Goal: Transaction & Acquisition: Download file/media

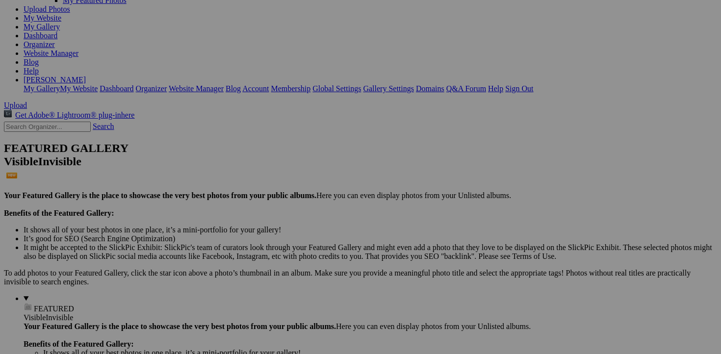
scroll to position [88, 0]
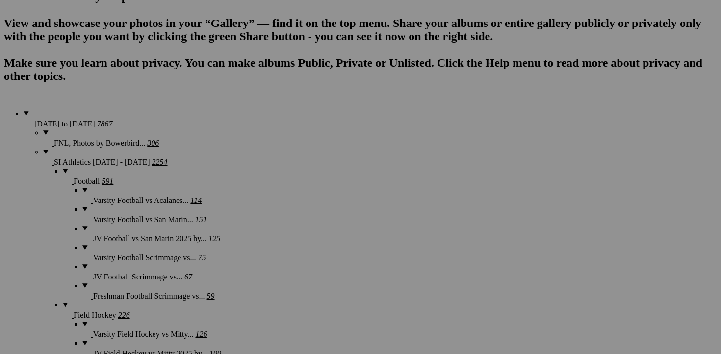
scroll to position [702, 0]
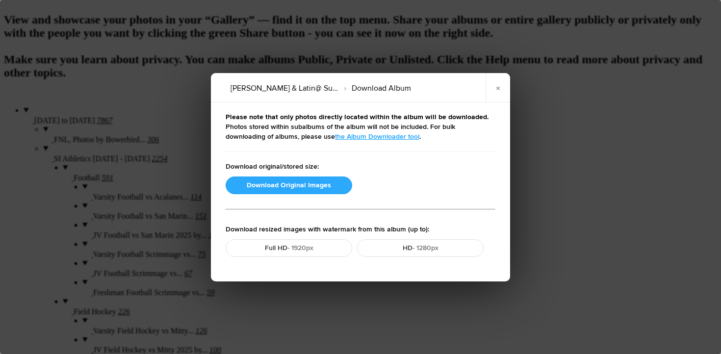
click at [291, 183] on button "Download Original Images" at bounding box center [289, 186] width 127 height 18
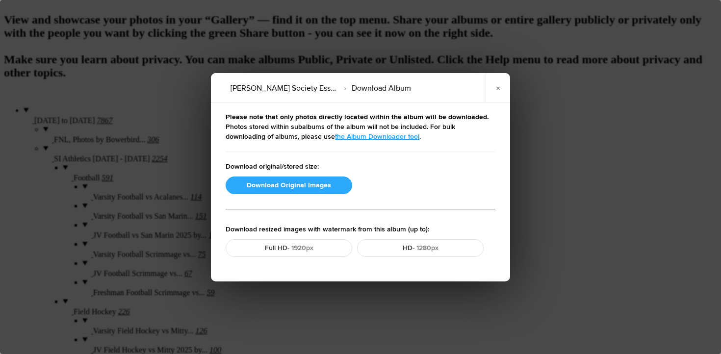
click at [294, 182] on button "Download Original Images" at bounding box center [289, 186] width 127 height 18
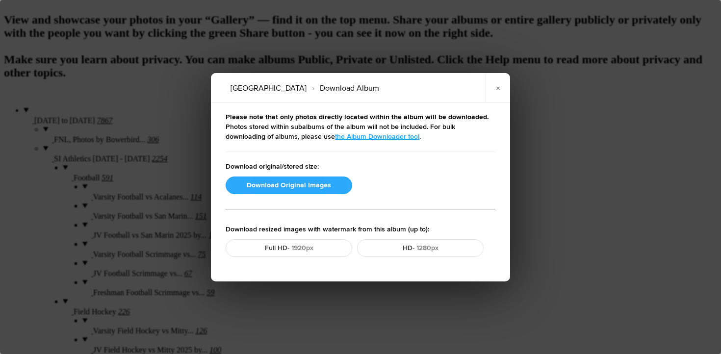
click at [266, 188] on button "Download Original Images" at bounding box center [289, 186] width 127 height 18
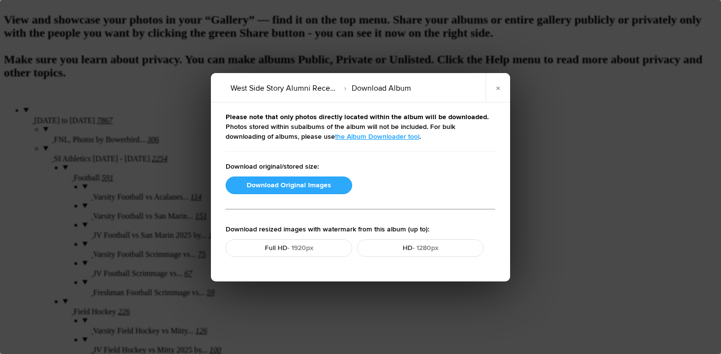
click at [291, 184] on button "Download Original Images" at bounding box center [289, 186] width 127 height 18
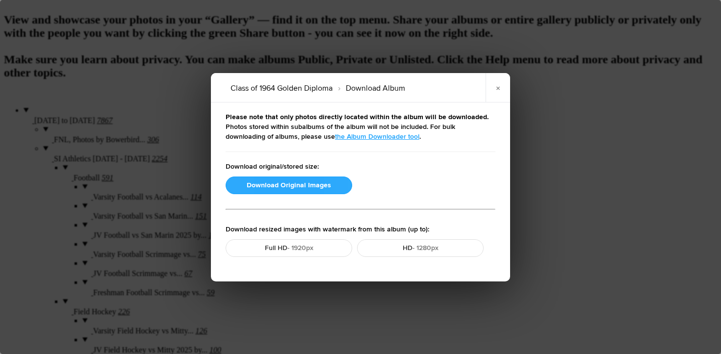
click at [308, 189] on button "Download Original Images" at bounding box center [289, 186] width 127 height 18
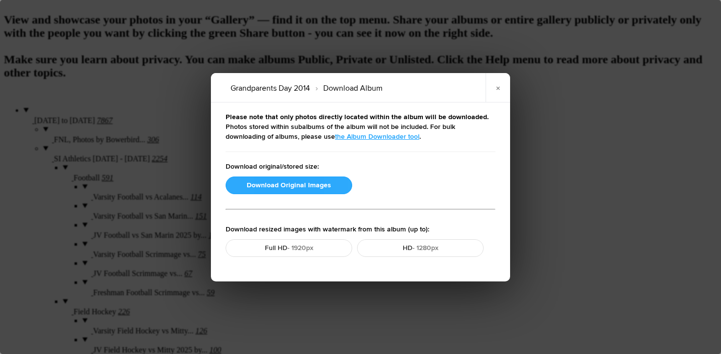
click at [266, 185] on button "Download Original Images" at bounding box center [289, 186] width 127 height 18
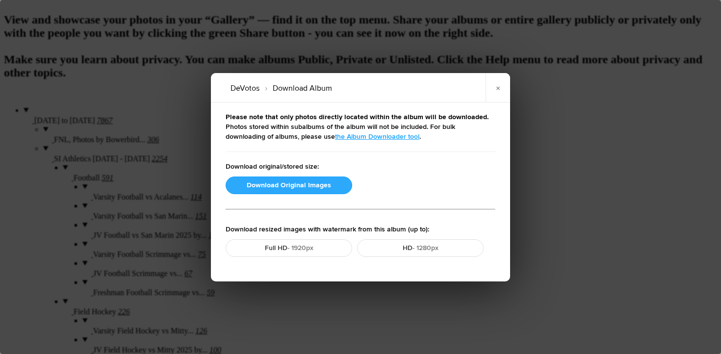
click at [261, 184] on button "Download Original Images" at bounding box center [289, 186] width 127 height 18
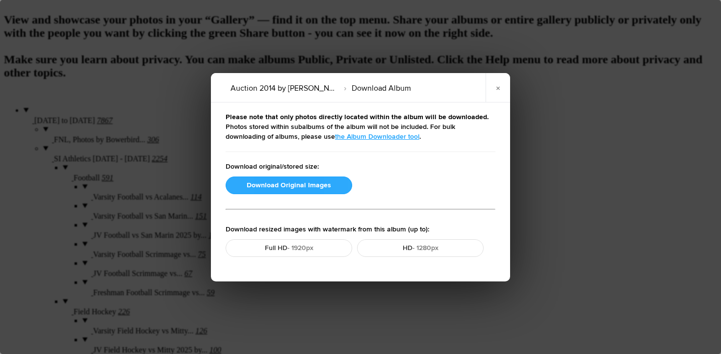
click at [266, 183] on button "Download Original Images" at bounding box center [289, 186] width 127 height 18
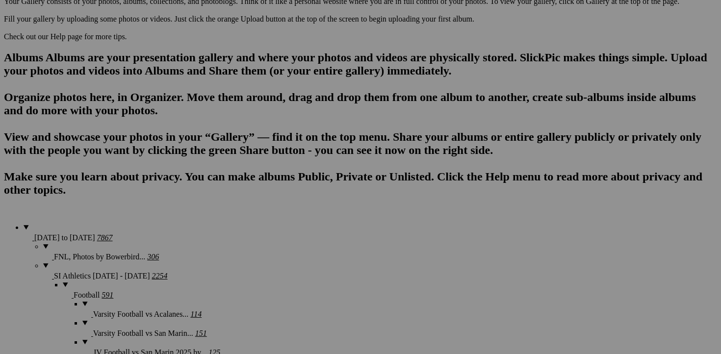
scroll to position [583, 0]
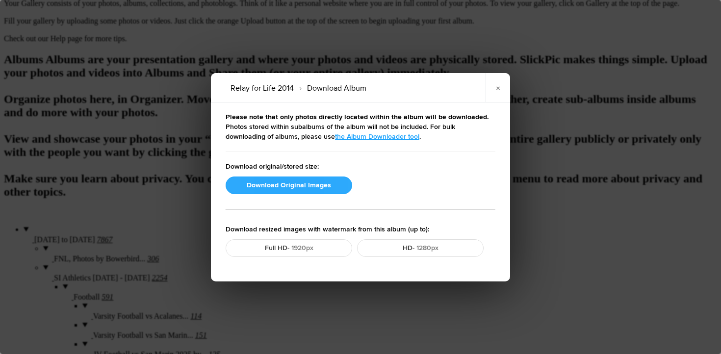
click at [264, 182] on button "Download Original Images" at bounding box center [289, 186] width 127 height 18
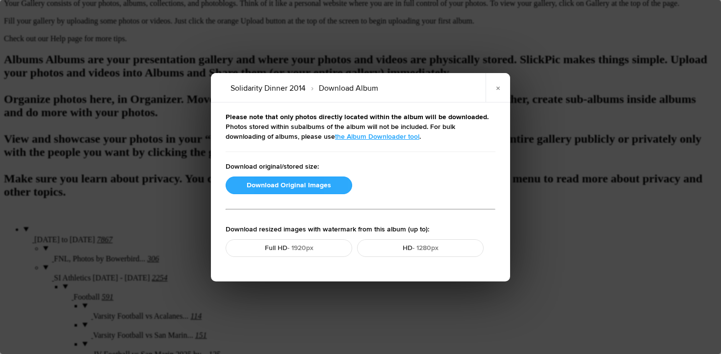
click at [263, 189] on button "Download Original Images" at bounding box center [289, 186] width 127 height 18
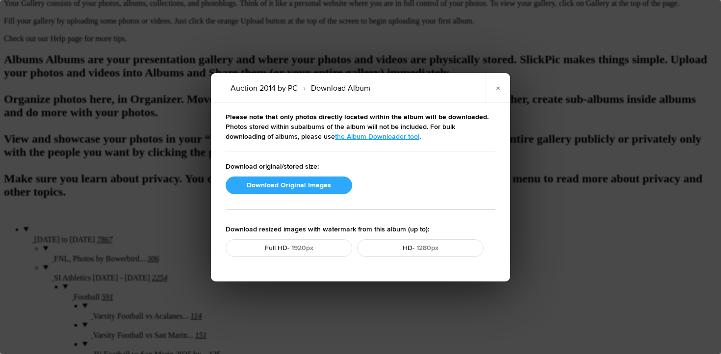
click at [268, 183] on button "Download Original Images" at bounding box center [289, 186] width 127 height 18
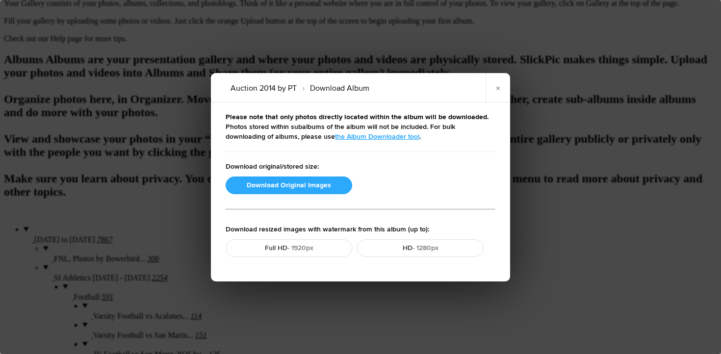
click at [262, 189] on button "Download Original Images" at bounding box center [289, 186] width 127 height 18
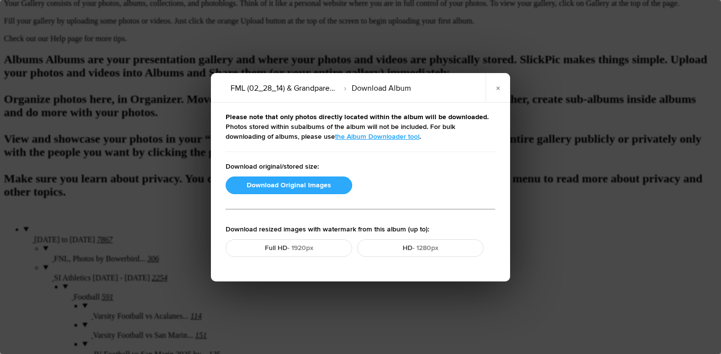
click at [261, 186] on button "Download Original Images" at bounding box center [289, 186] width 127 height 18
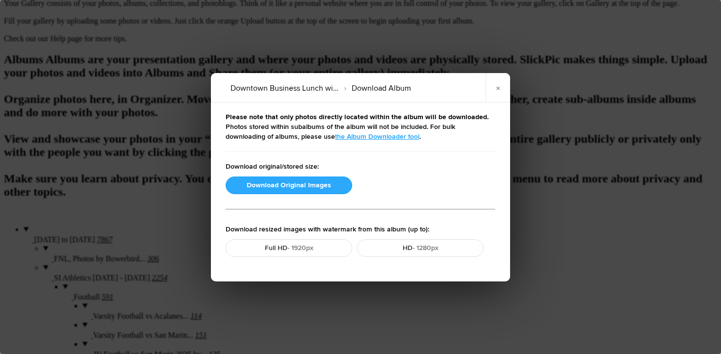
click at [248, 188] on button "Download Original Images" at bounding box center [289, 186] width 127 height 18
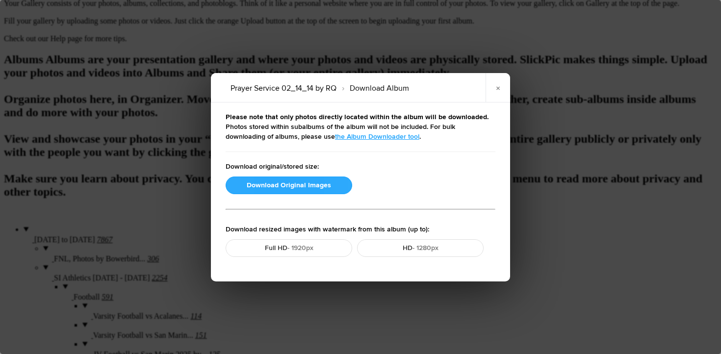
click at [294, 185] on button "Download Original Images" at bounding box center [289, 186] width 127 height 18
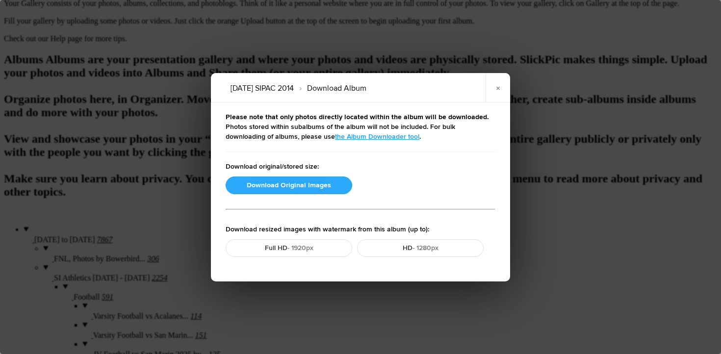
click at [242, 180] on button "Download Original Images" at bounding box center [289, 186] width 127 height 18
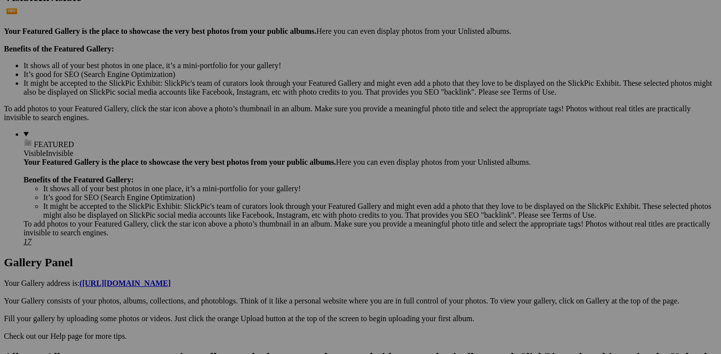
scroll to position [301, 0]
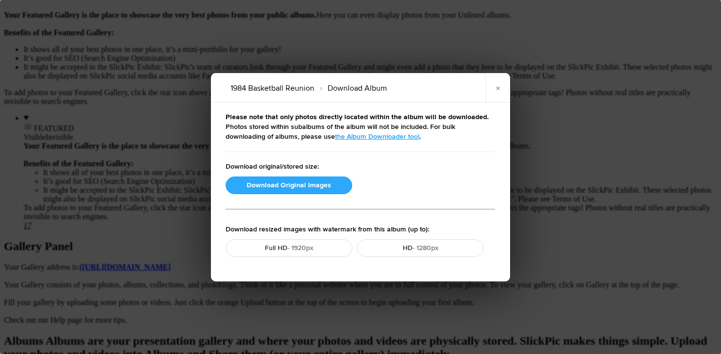
click at [284, 186] on button "Download Original Images" at bounding box center [289, 186] width 127 height 18
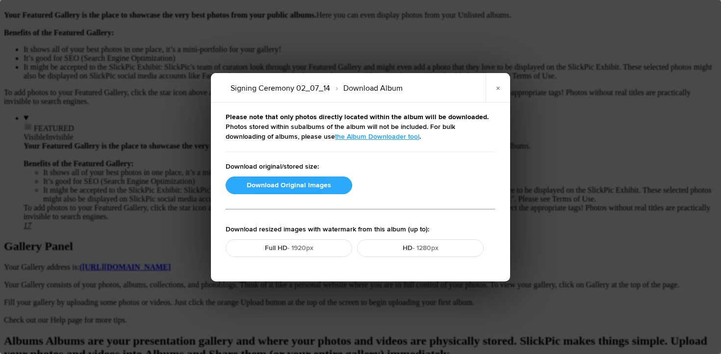
click at [270, 184] on button "Download Original Images" at bounding box center [289, 186] width 127 height 18
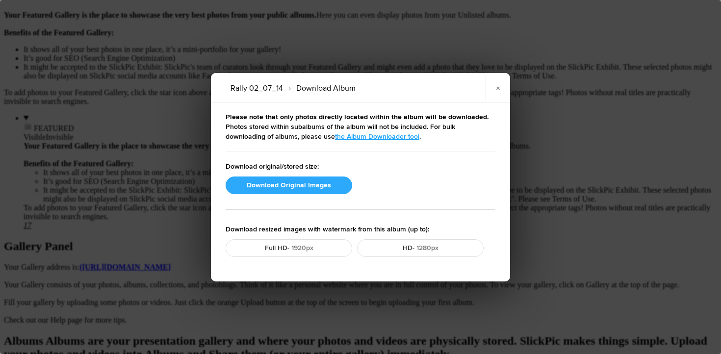
click at [270, 181] on button "Download Original Images" at bounding box center [289, 186] width 127 height 18
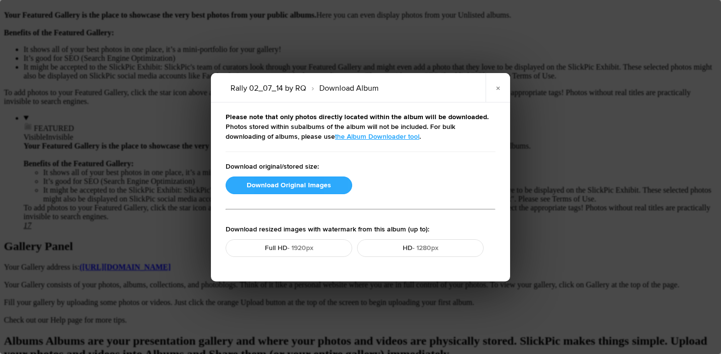
click at [296, 183] on button "Download Original Images" at bounding box center [289, 186] width 127 height 18
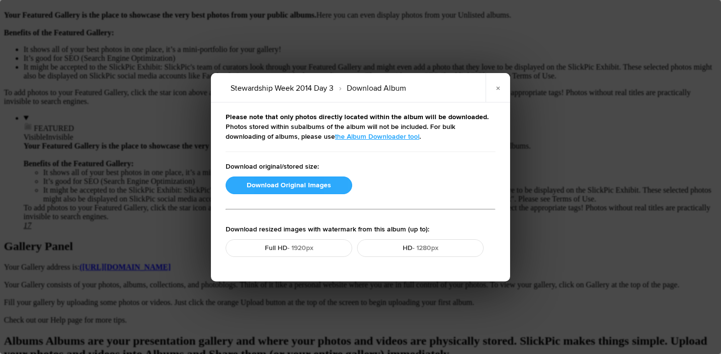
click at [302, 184] on button "Download Original Images" at bounding box center [289, 186] width 127 height 18
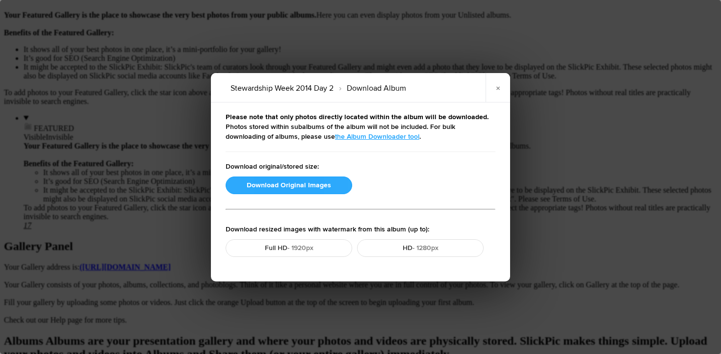
click at [290, 184] on button "Download Original Images" at bounding box center [289, 186] width 127 height 18
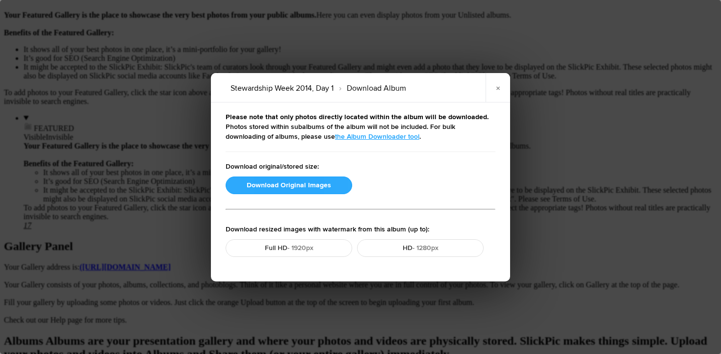
click at [286, 186] on button "Download Original Images" at bounding box center [289, 186] width 127 height 18
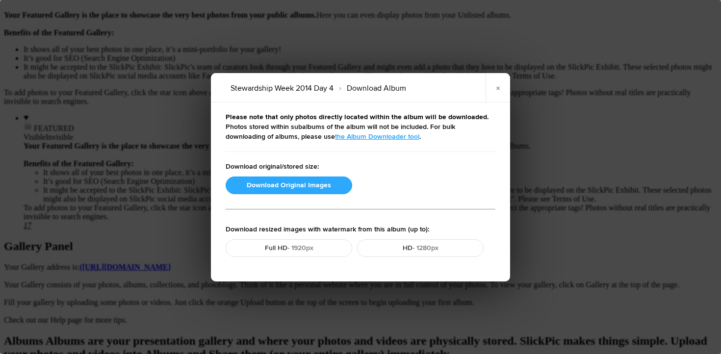
click at [301, 187] on button "Download Original Images" at bounding box center [289, 186] width 127 height 18
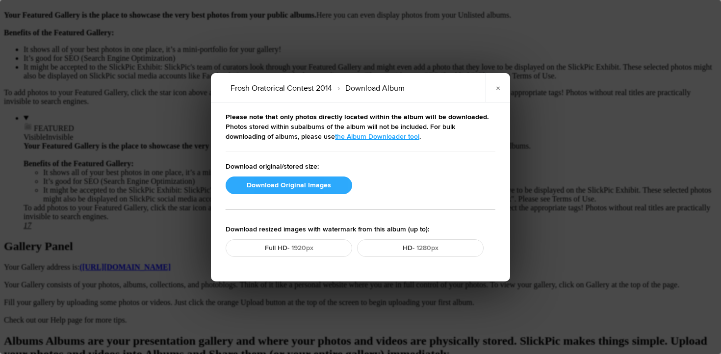
click at [267, 187] on button "Download Original Images" at bounding box center [289, 186] width 127 height 18
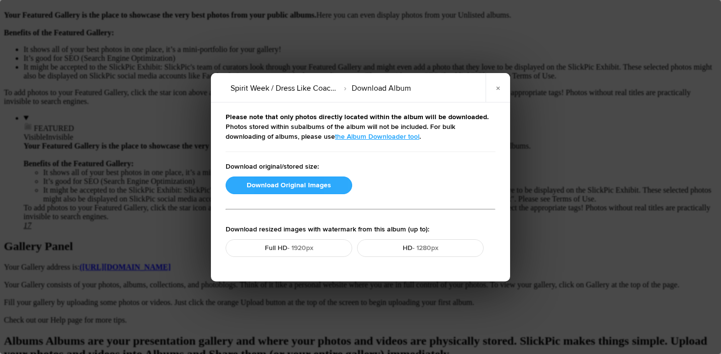
click at [304, 185] on button "Download Original Images" at bounding box center [289, 186] width 127 height 18
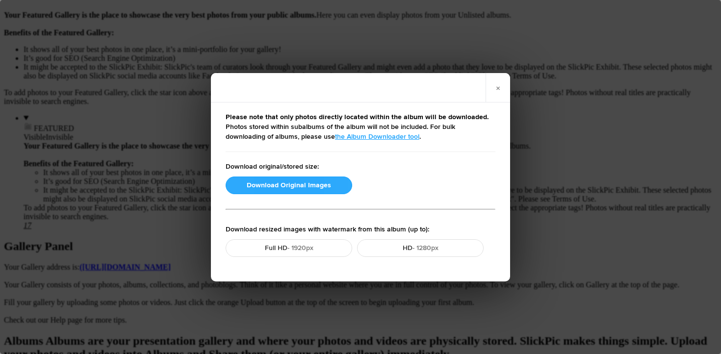
click at [257, 187] on button "Download Original Images" at bounding box center [289, 186] width 127 height 18
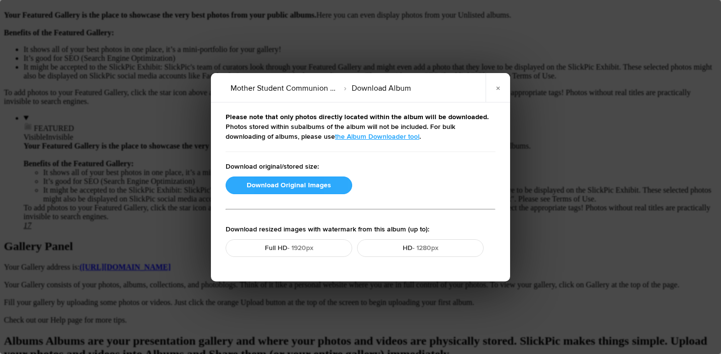
click at [282, 180] on button "Download Original Images" at bounding box center [289, 186] width 127 height 18
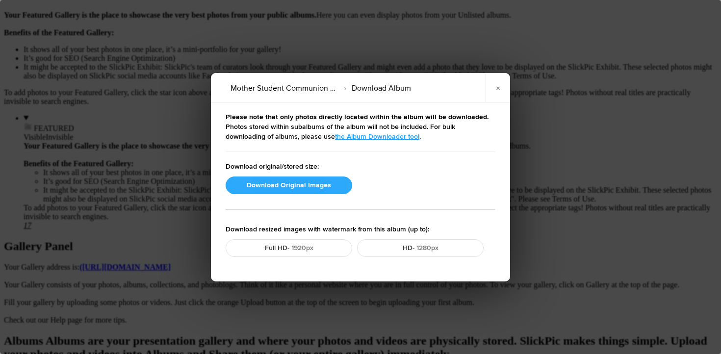
click at [289, 185] on button "Download Original Images" at bounding box center [289, 186] width 127 height 18
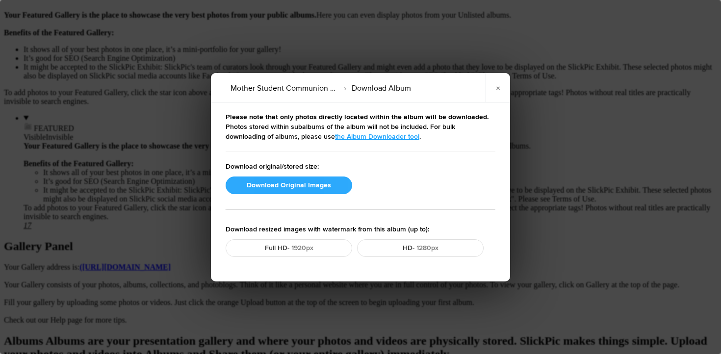
click at [303, 185] on button "Download Original Images" at bounding box center [289, 186] width 127 height 18
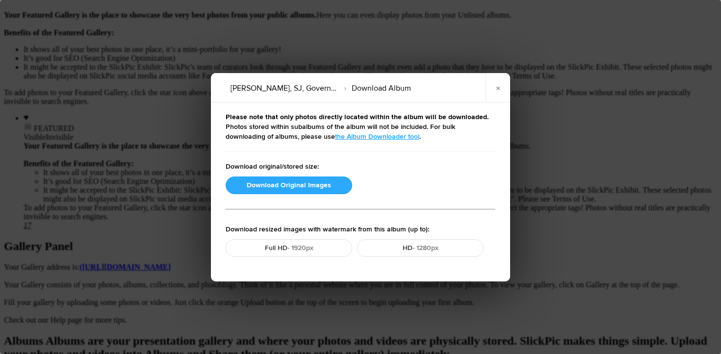
click at [282, 184] on button "Download Original Images" at bounding box center [289, 186] width 127 height 18
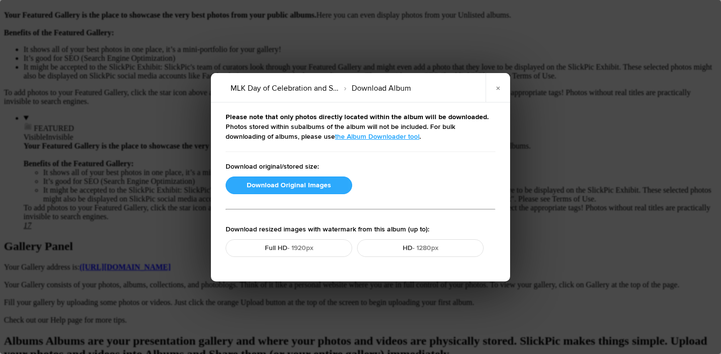
click at [297, 184] on button "Download Original Images" at bounding box center [289, 186] width 127 height 18
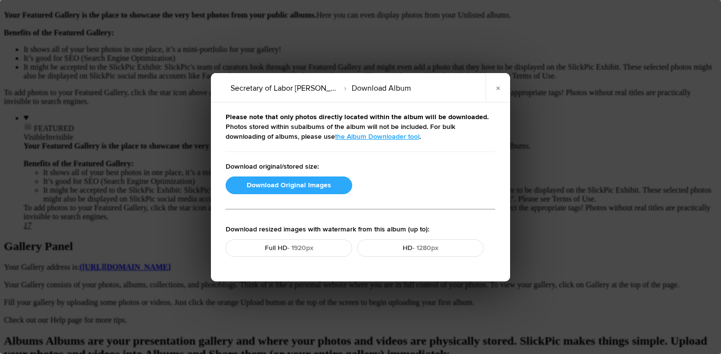
click at [300, 184] on button "Download Original Images" at bounding box center [289, 186] width 127 height 18
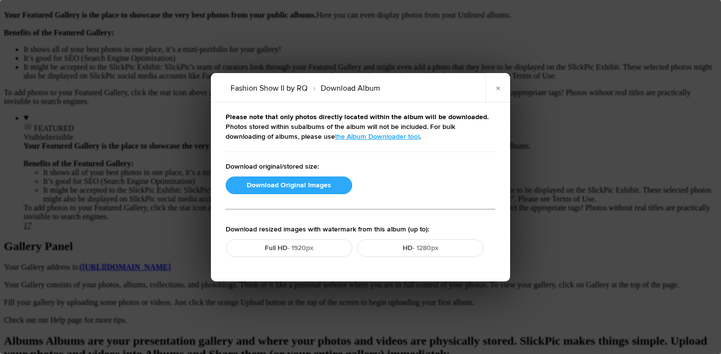
click at [297, 184] on button "Download Original Images" at bounding box center [289, 186] width 127 height 18
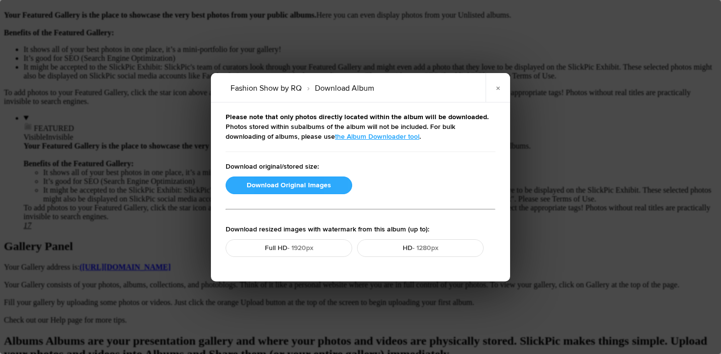
click at [286, 183] on button "Download Original Images" at bounding box center [289, 186] width 127 height 18
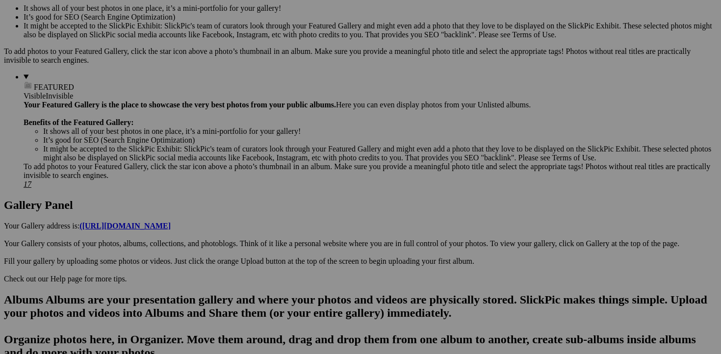
scroll to position [288, 0]
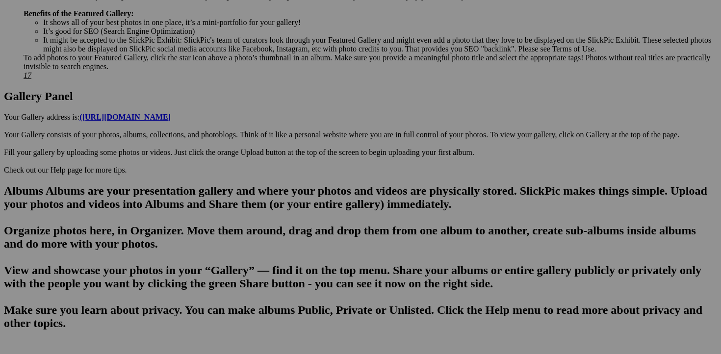
scroll to position [243, 0]
